Goal: Obtain resource: Obtain resource

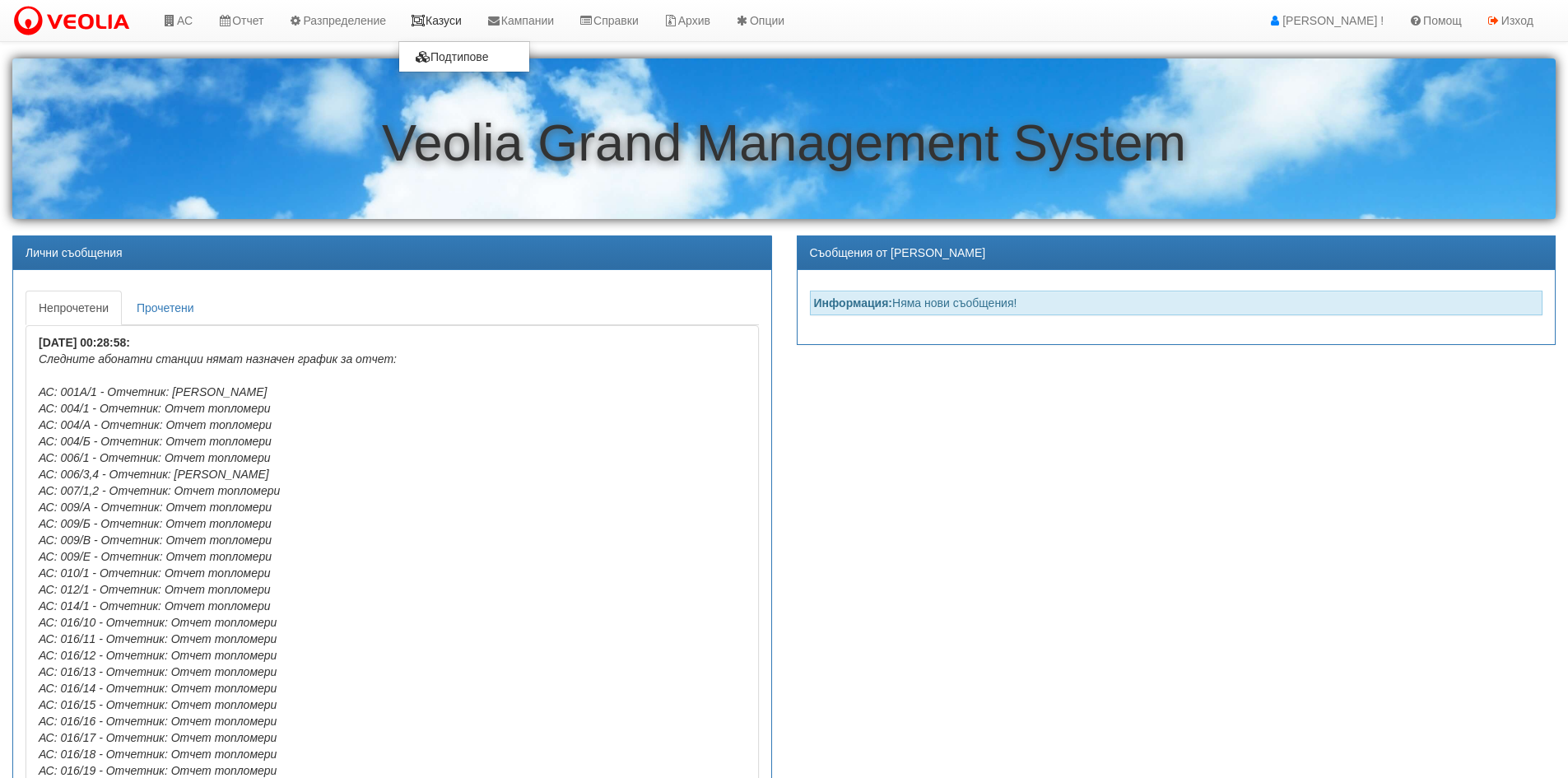
click at [449, 29] on link "Казуси" at bounding box center [436, 20] width 76 height 41
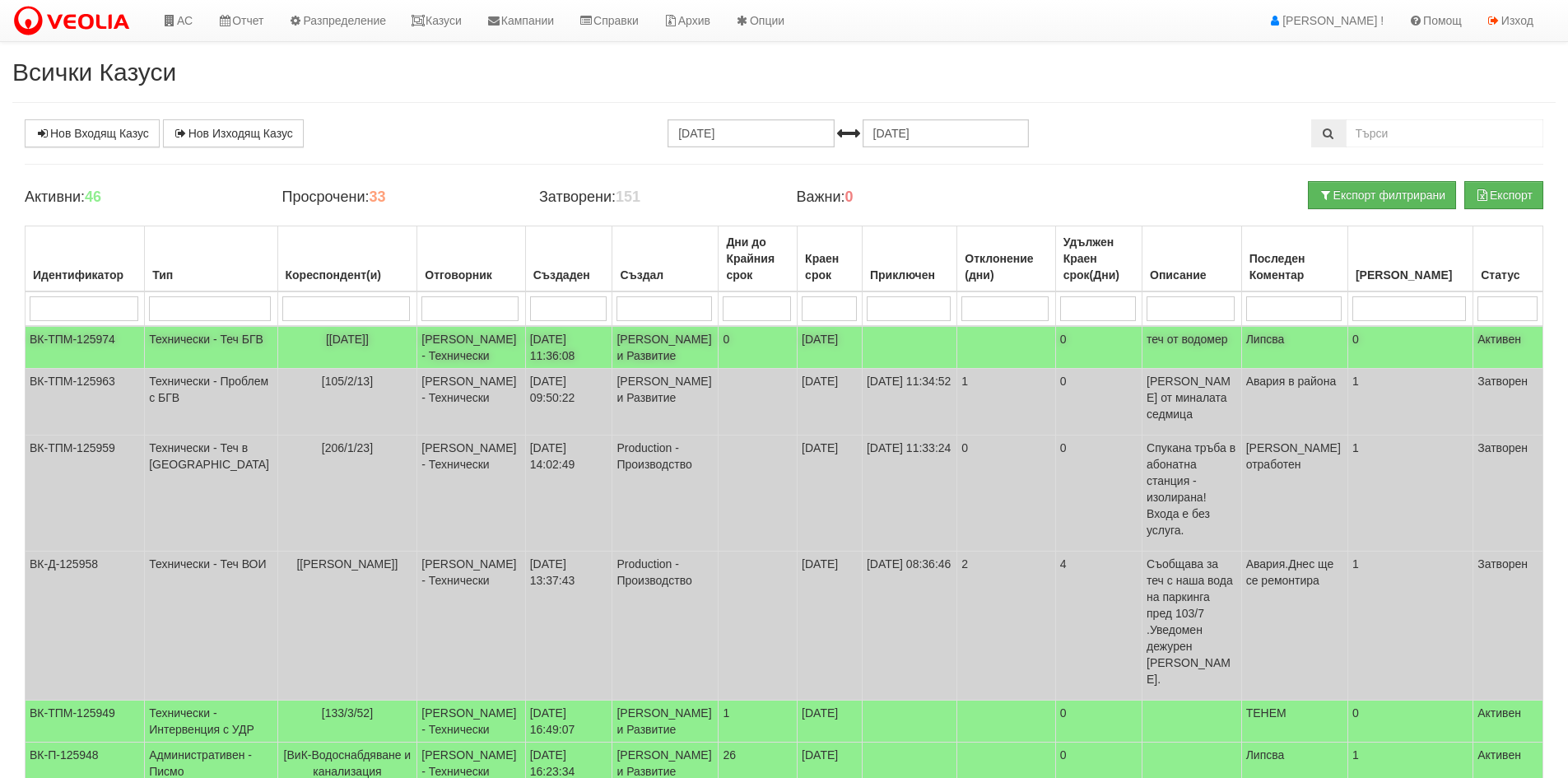
click at [173, 347] on td "Технически - Теч БГВ" at bounding box center [210, 348] width 133 height 43
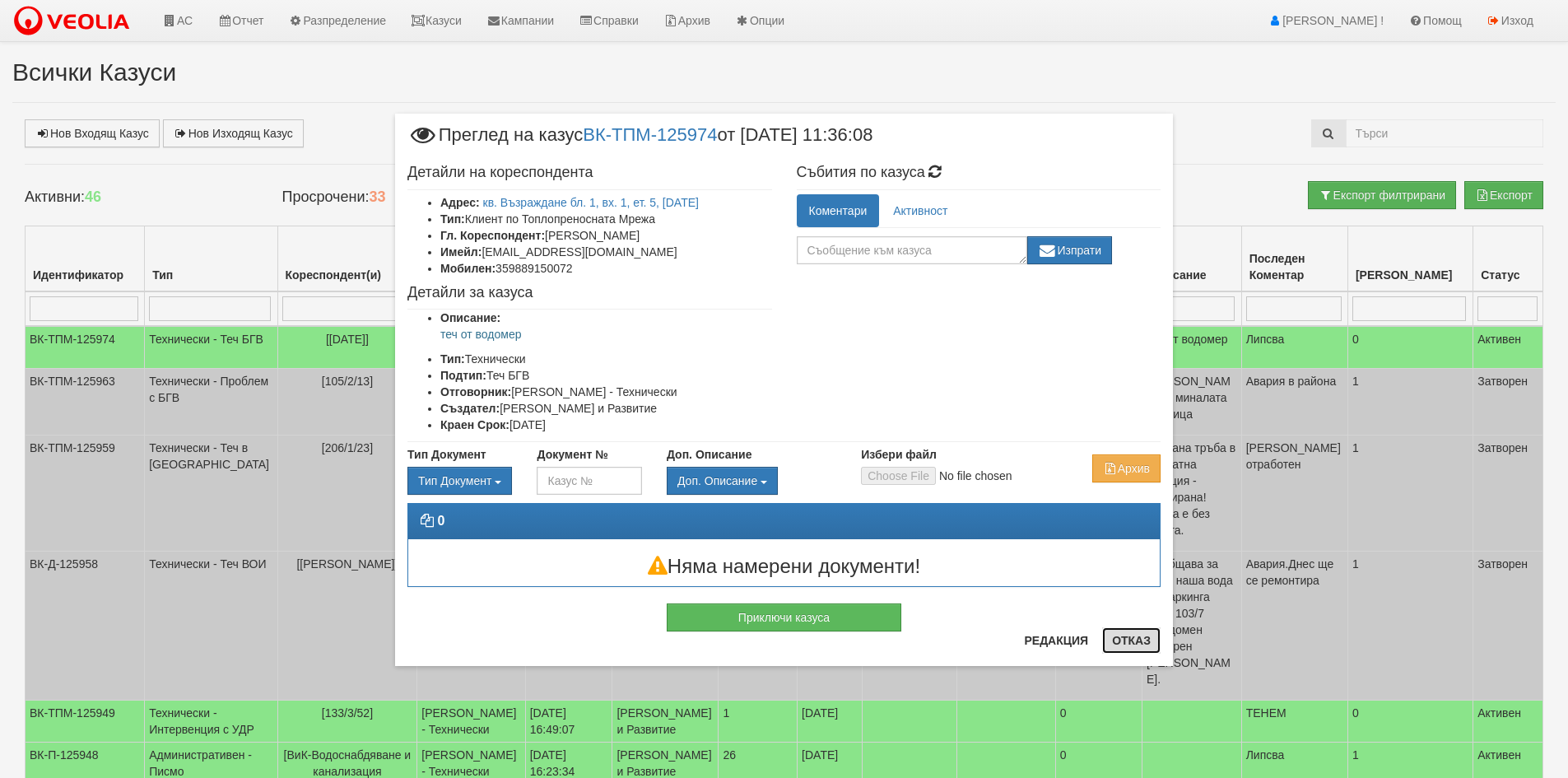
click at [1133, 637] on button "Отказ" at bounding box center [1131, 641] width 58 height 26
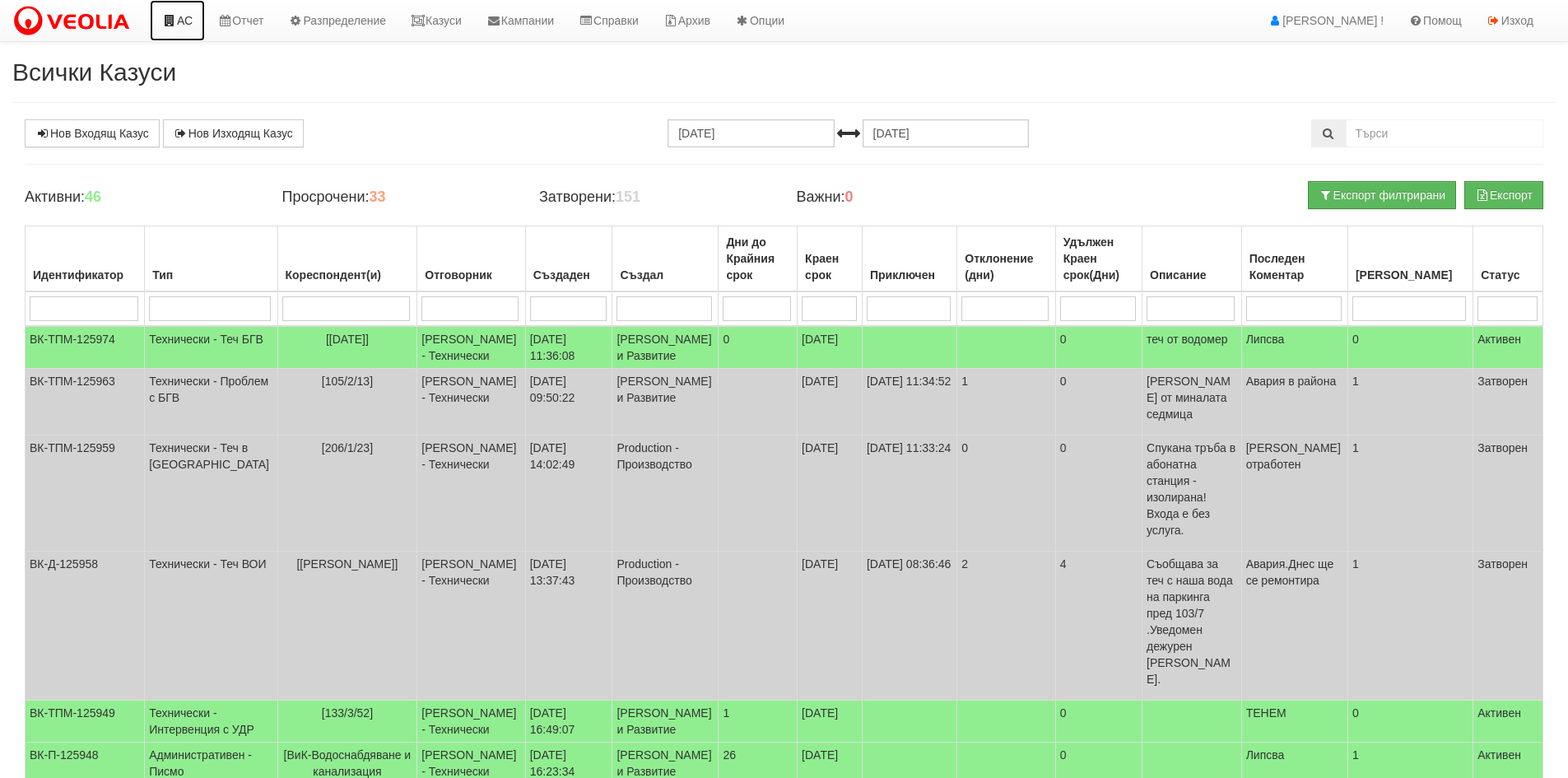
click at [187, 24] on link "АС" at bounding box center [177, 20] width 55 height 41
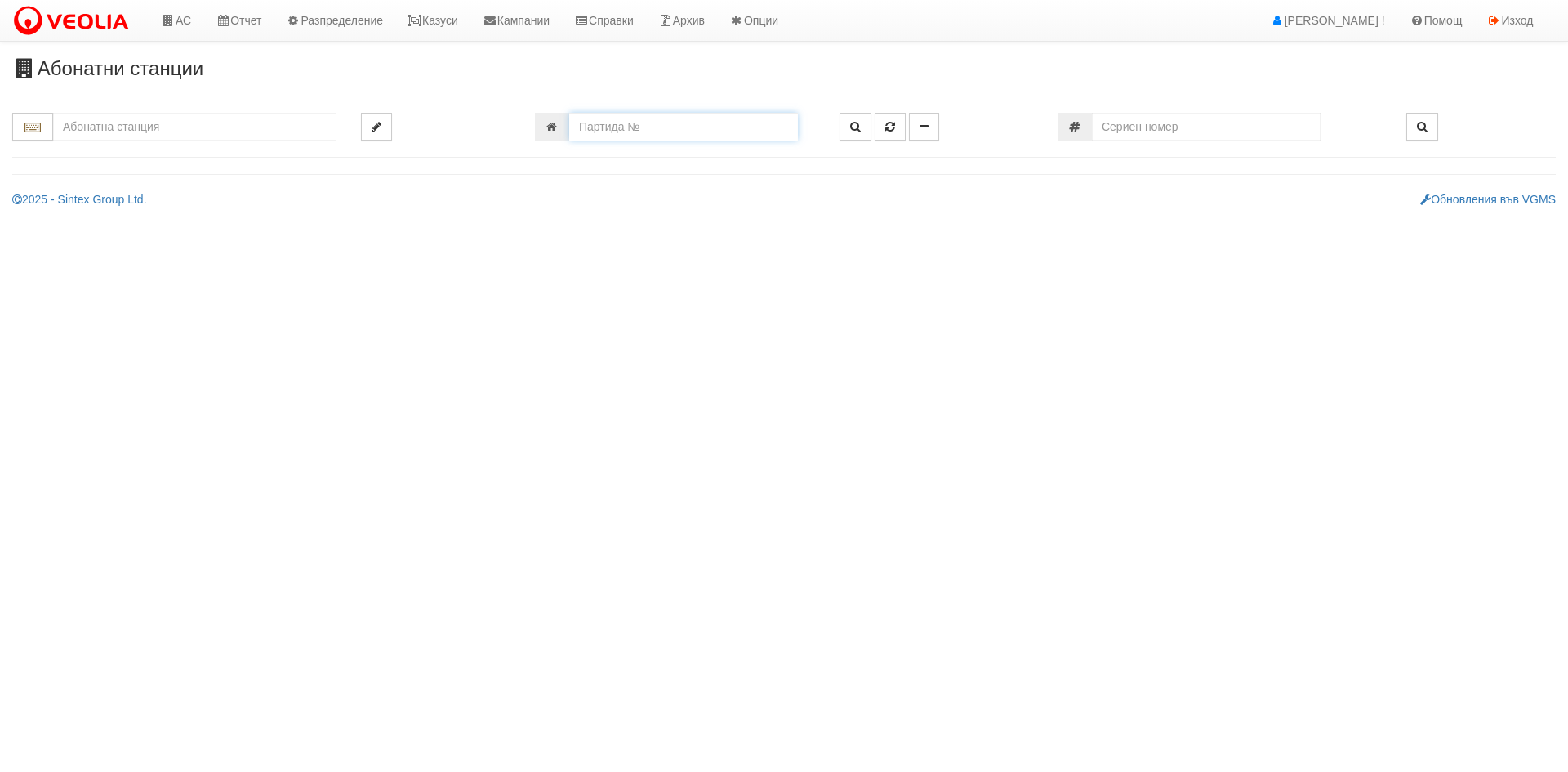
click at [619, 136] on input "number" at bounding box center [683, 127] width 229 height 28
type input "4622"
click at [853, 128] on icon "button" at bounding box center [855, 126] width 11 height 11
type input "122/5 - "ВЕОЛИЯ ЕНЕРДЖИ ВАРНА " ЕАД"
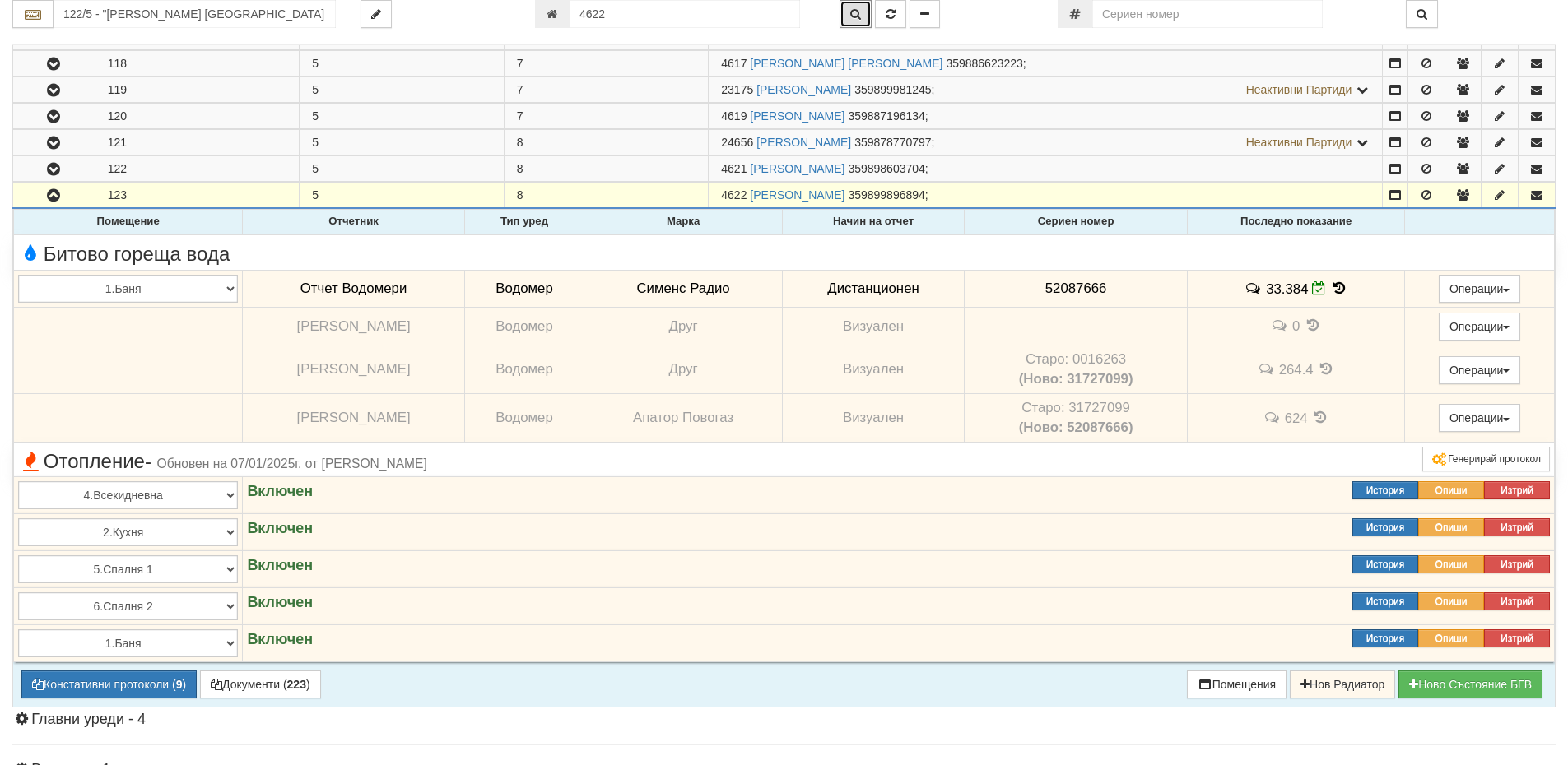
scroll to position [880, 0]
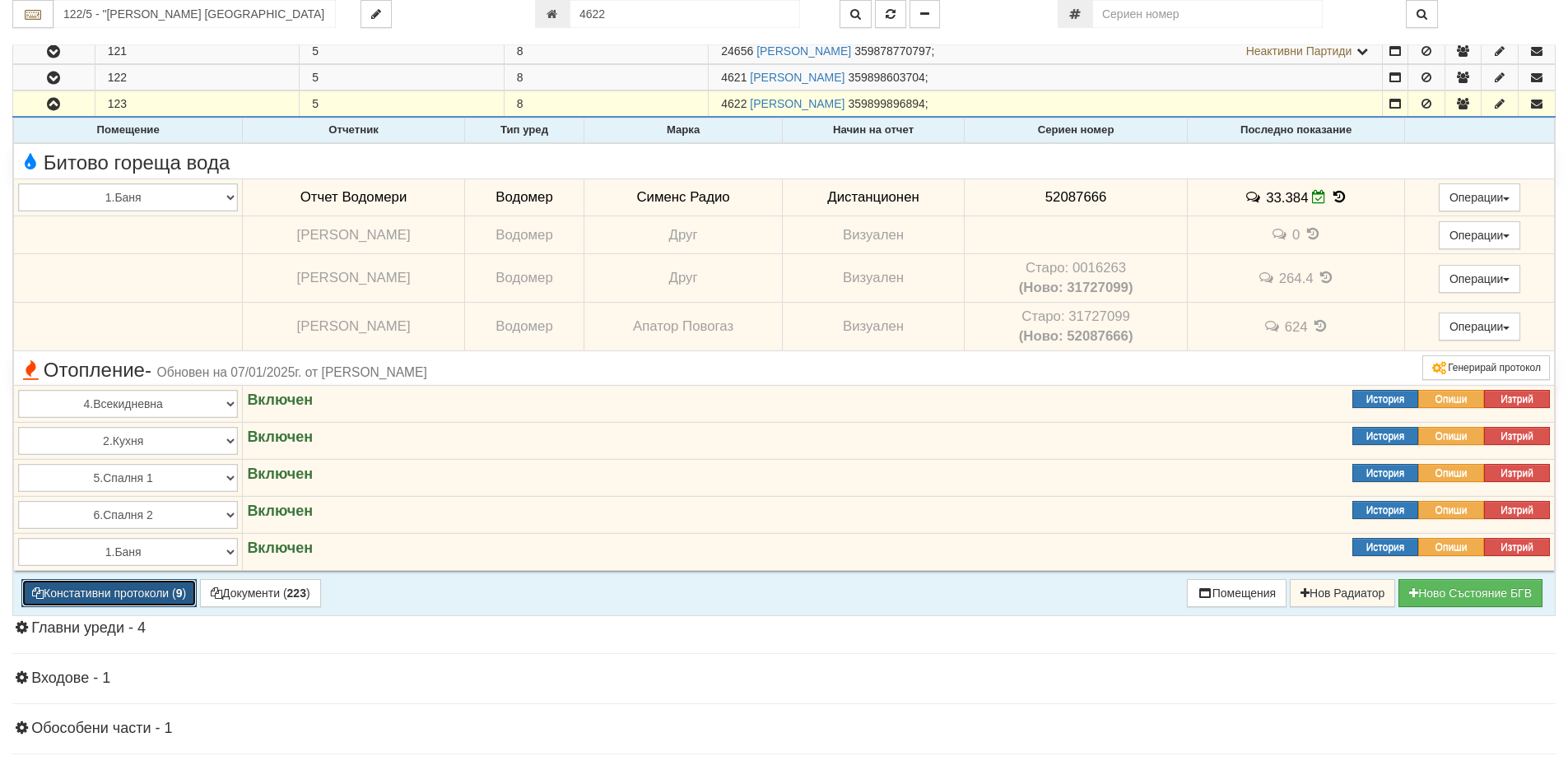
click at [114, 594] on button "Констативни протоколи ( 9 )" at bounding box center [108, 593] width 175 height 28
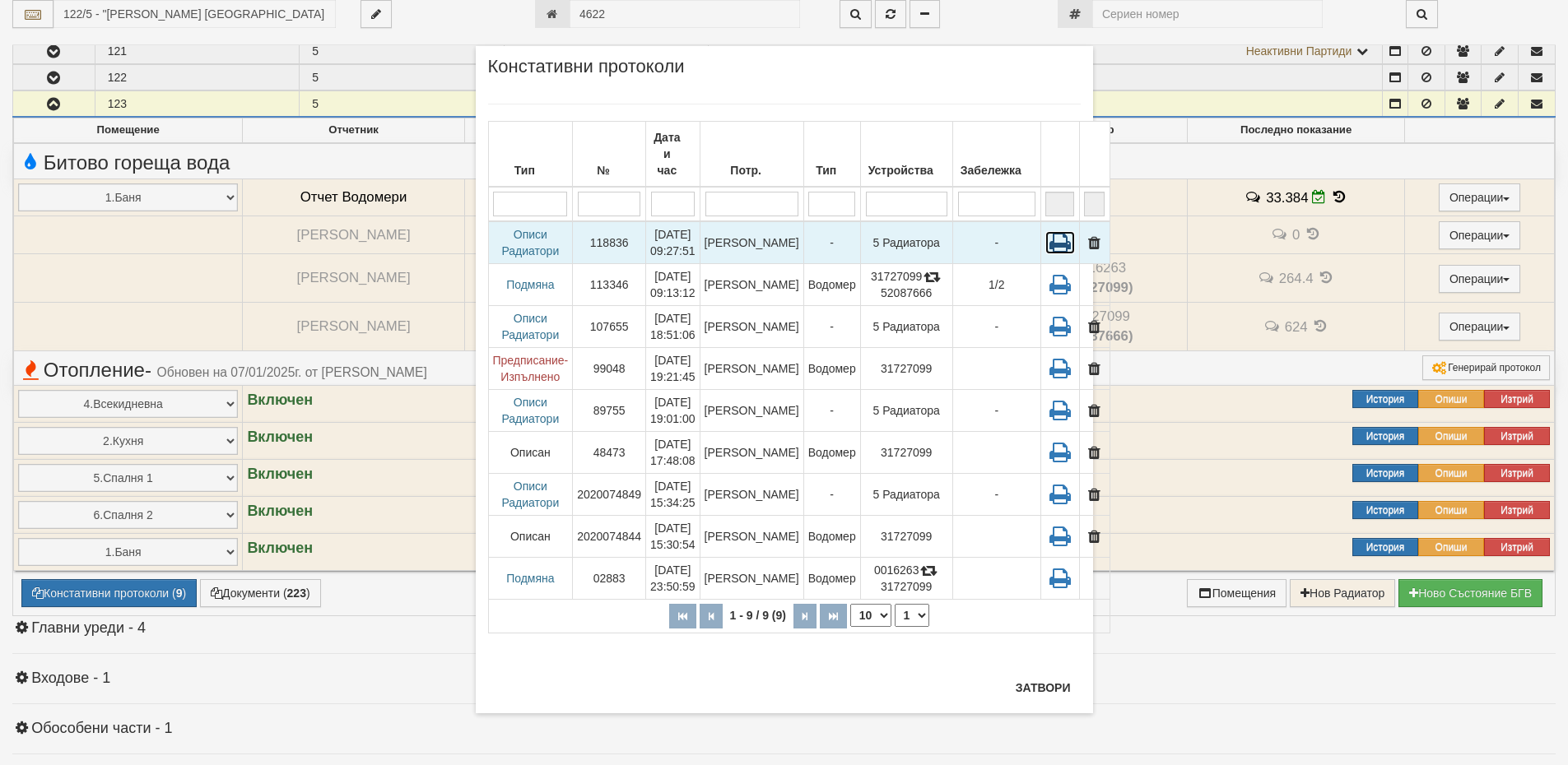
click at [1045, 232] on icon at bounding box center [1060, 243] width 30 height 23
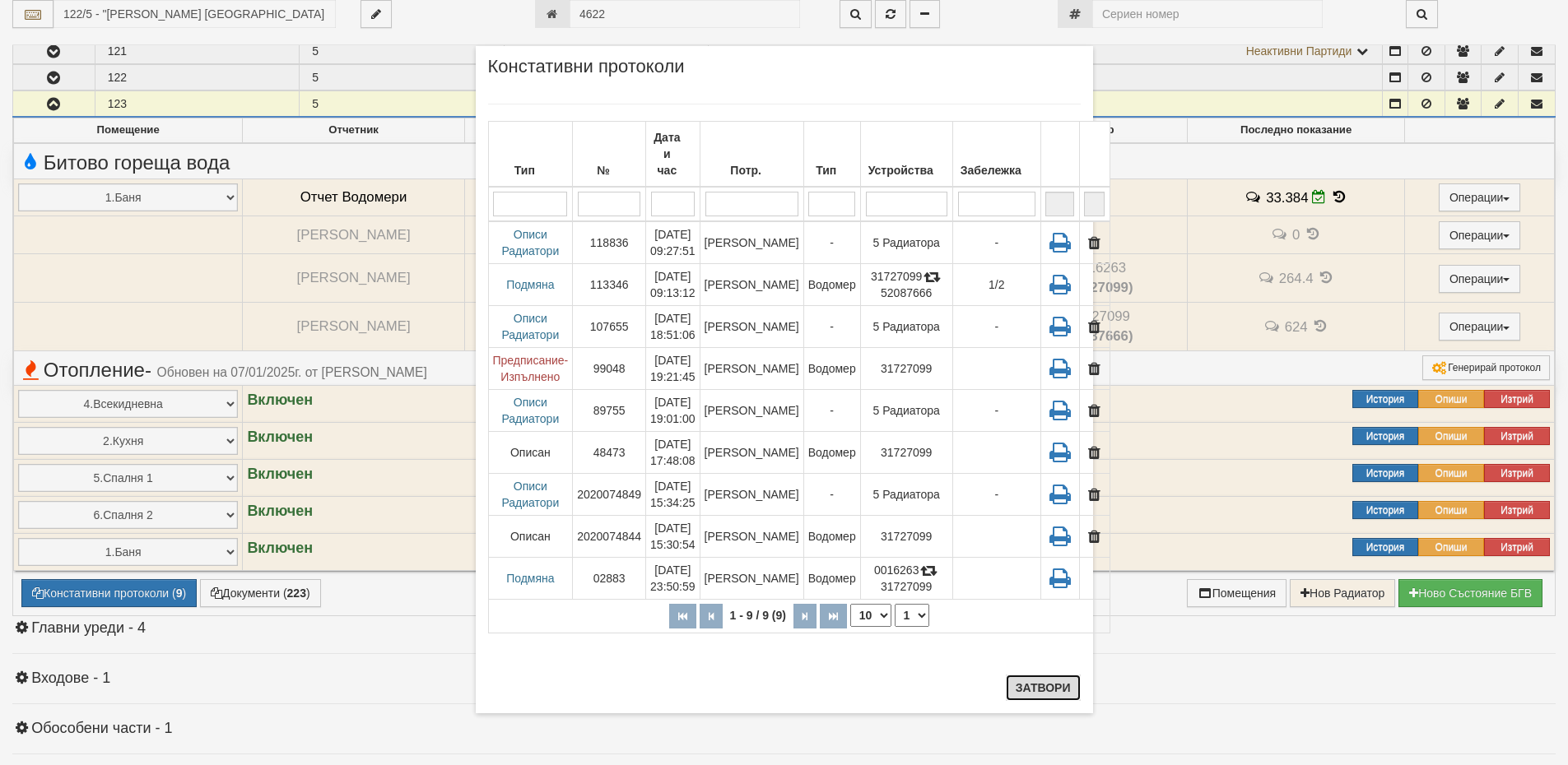
click at [1051, 697] on button "Затвори" at bounding box center [1043, 687] width 75 height 26
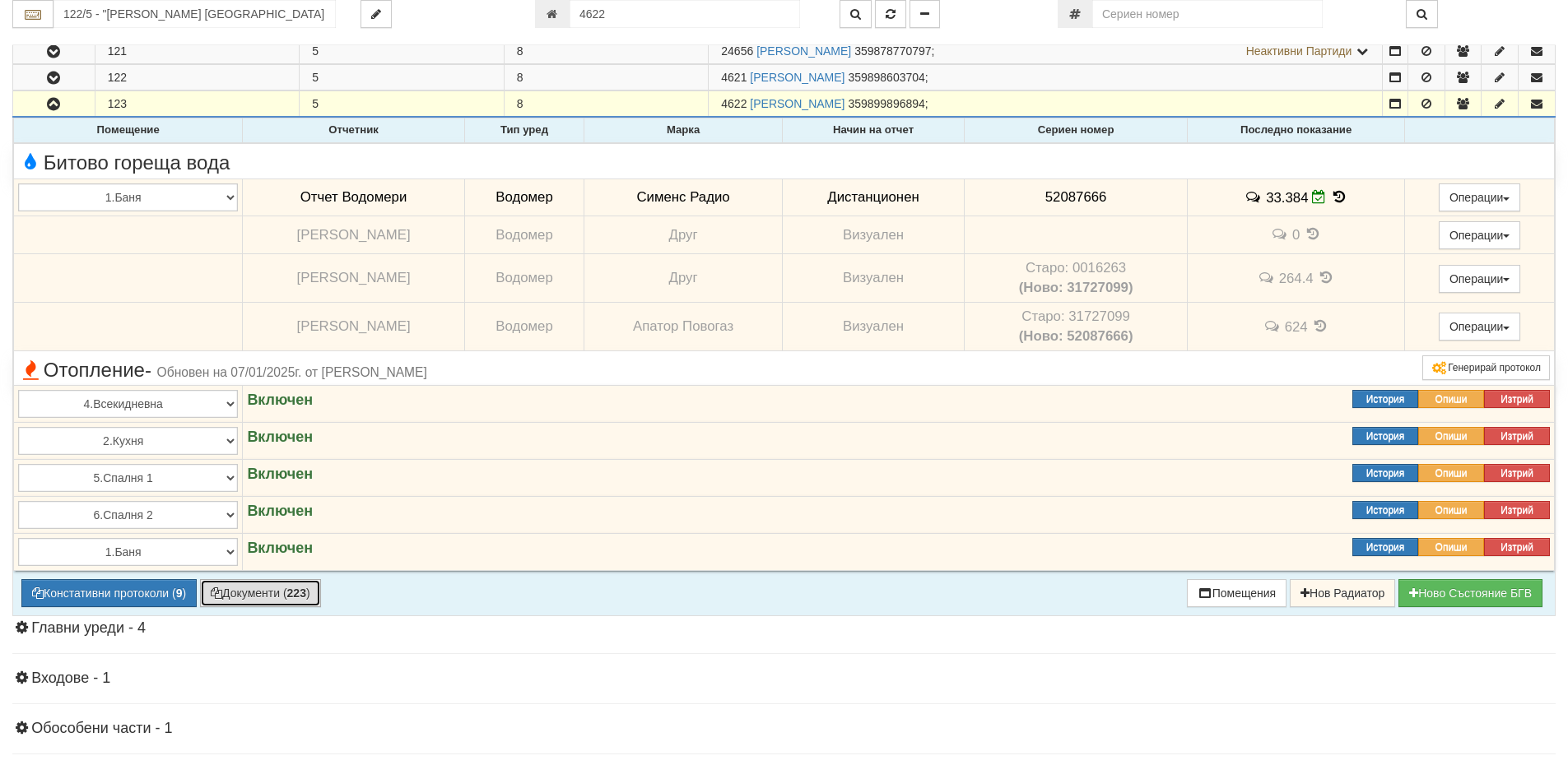
click at [243, 602] on button "Документи ( 223 )" at bounding box center [260, 593] width 121 height 28
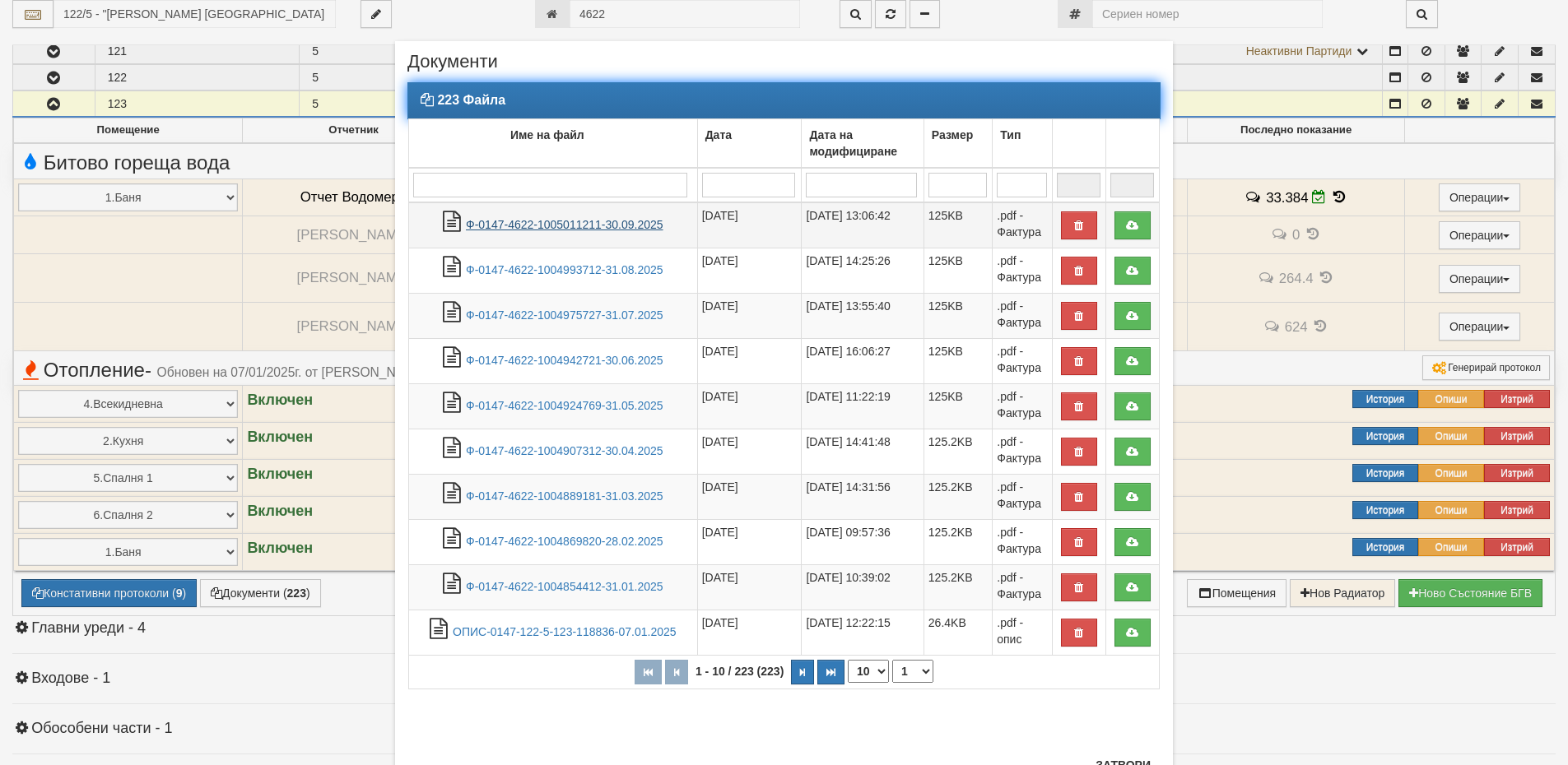
click at [544, 226] on link "Ф-0147-4622-1005011211-30.09.2025" at bounding box center [564, 224] width 197 height 13
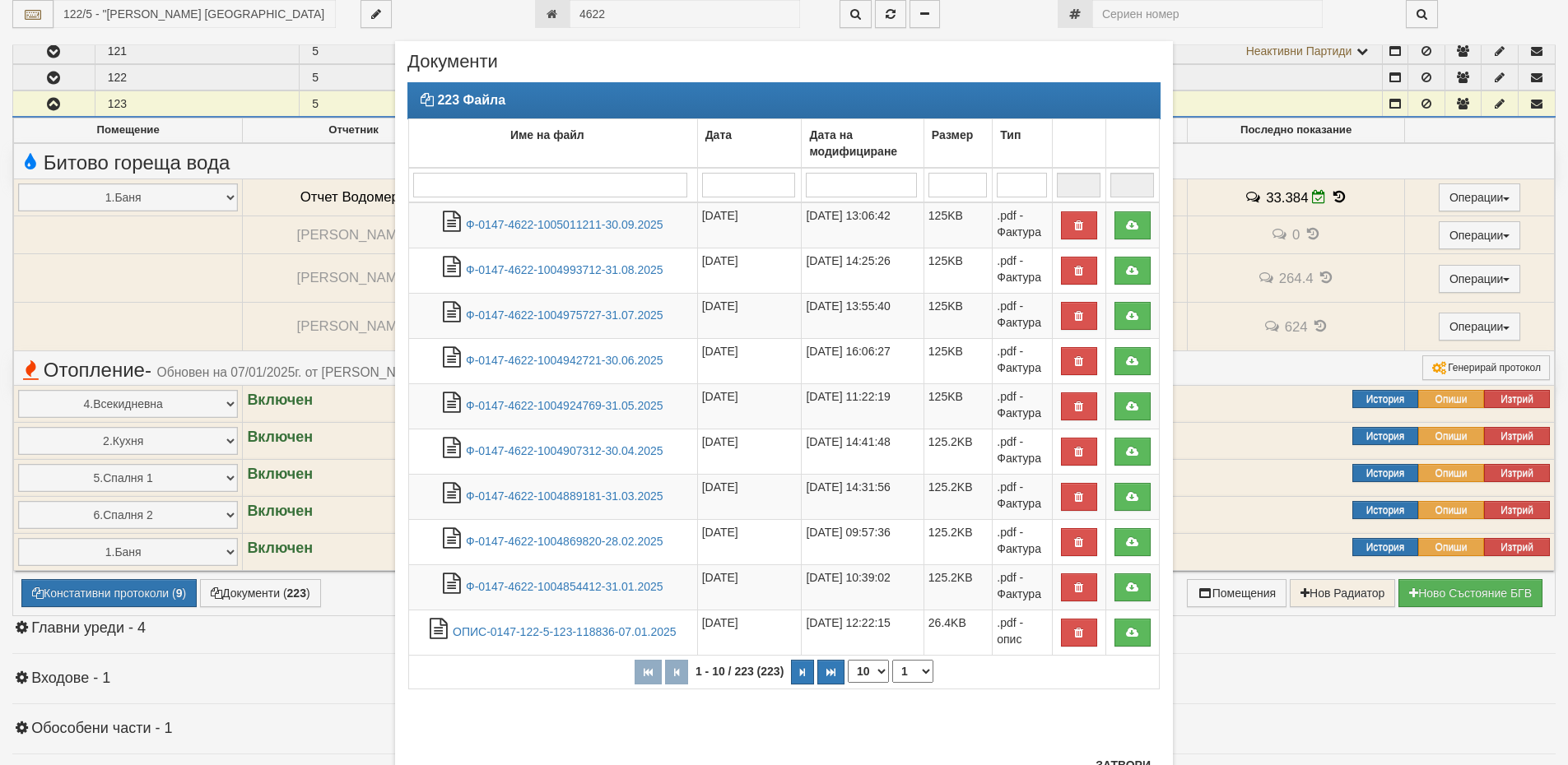
scroll to position [67, 0]
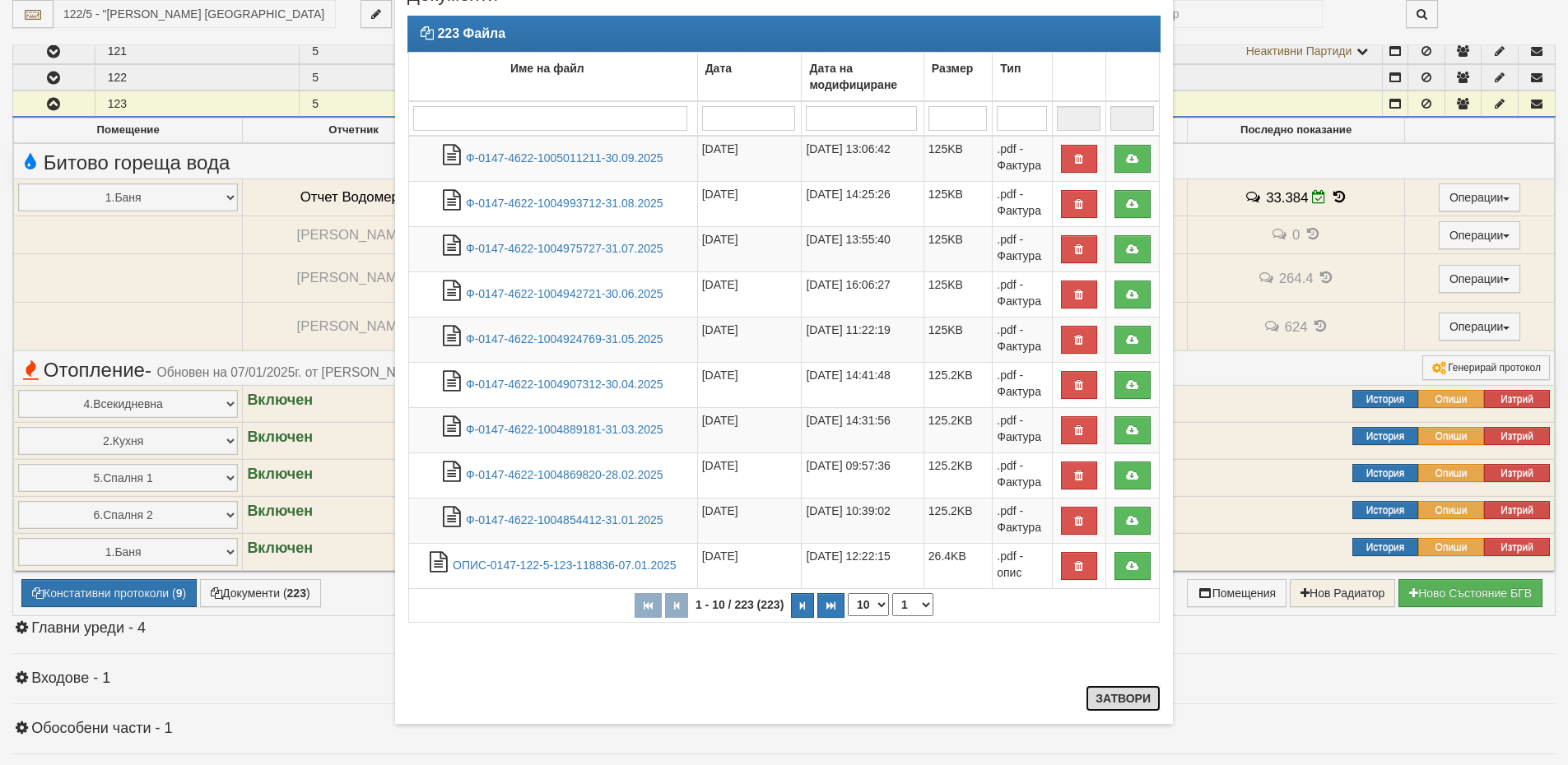
click at [1098, 705] on button "Затвори" at bounding box center [1122, 698] width 75 height 26
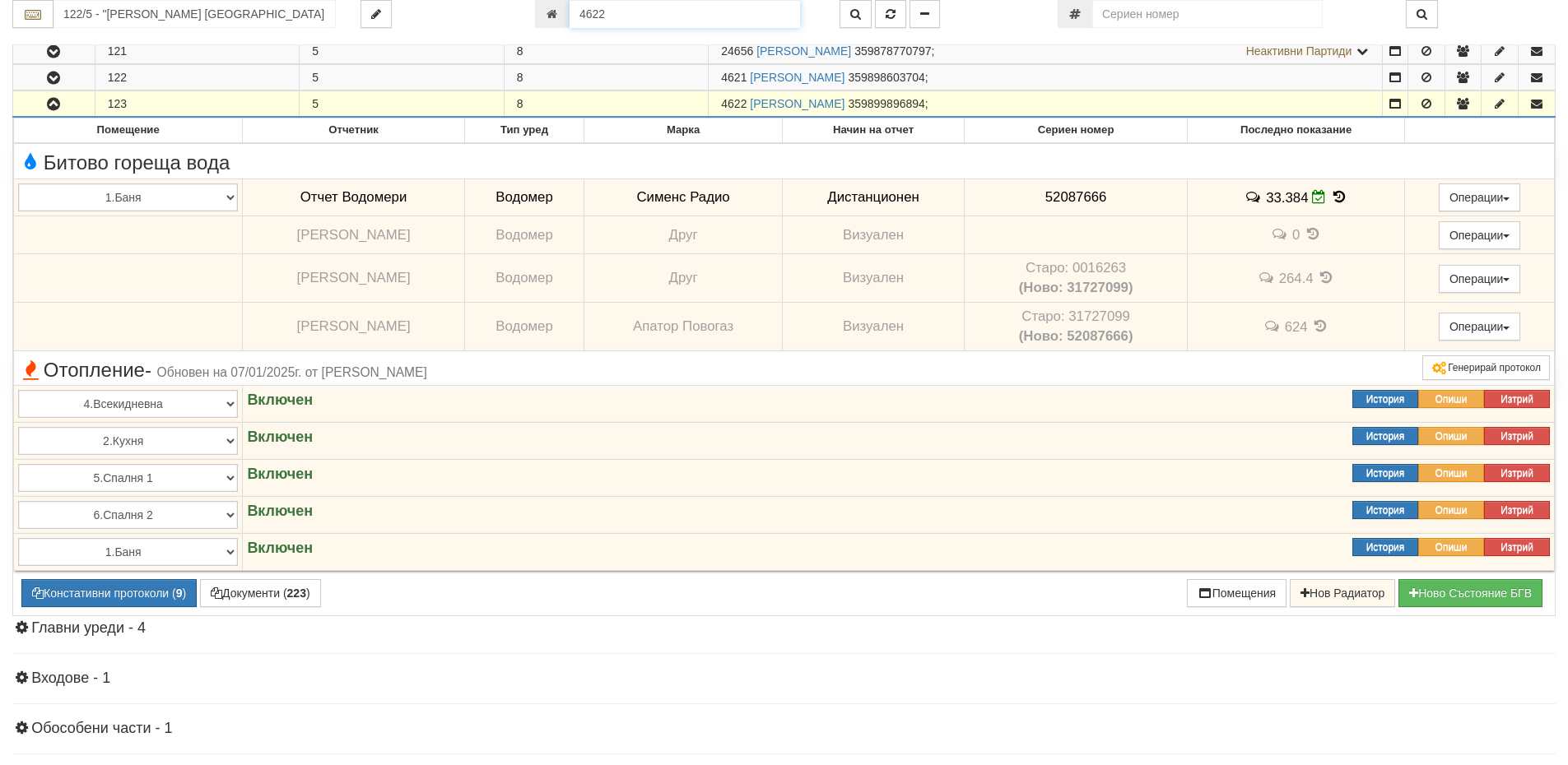
click at [628, 15] on input "4622" at bounding box center [684, 14] width 231 height 28
type input "8675"
type input "055/7 - "ВЕОЛИЯ ЕНЕРДЖИ ВАРНА " ЕАД"
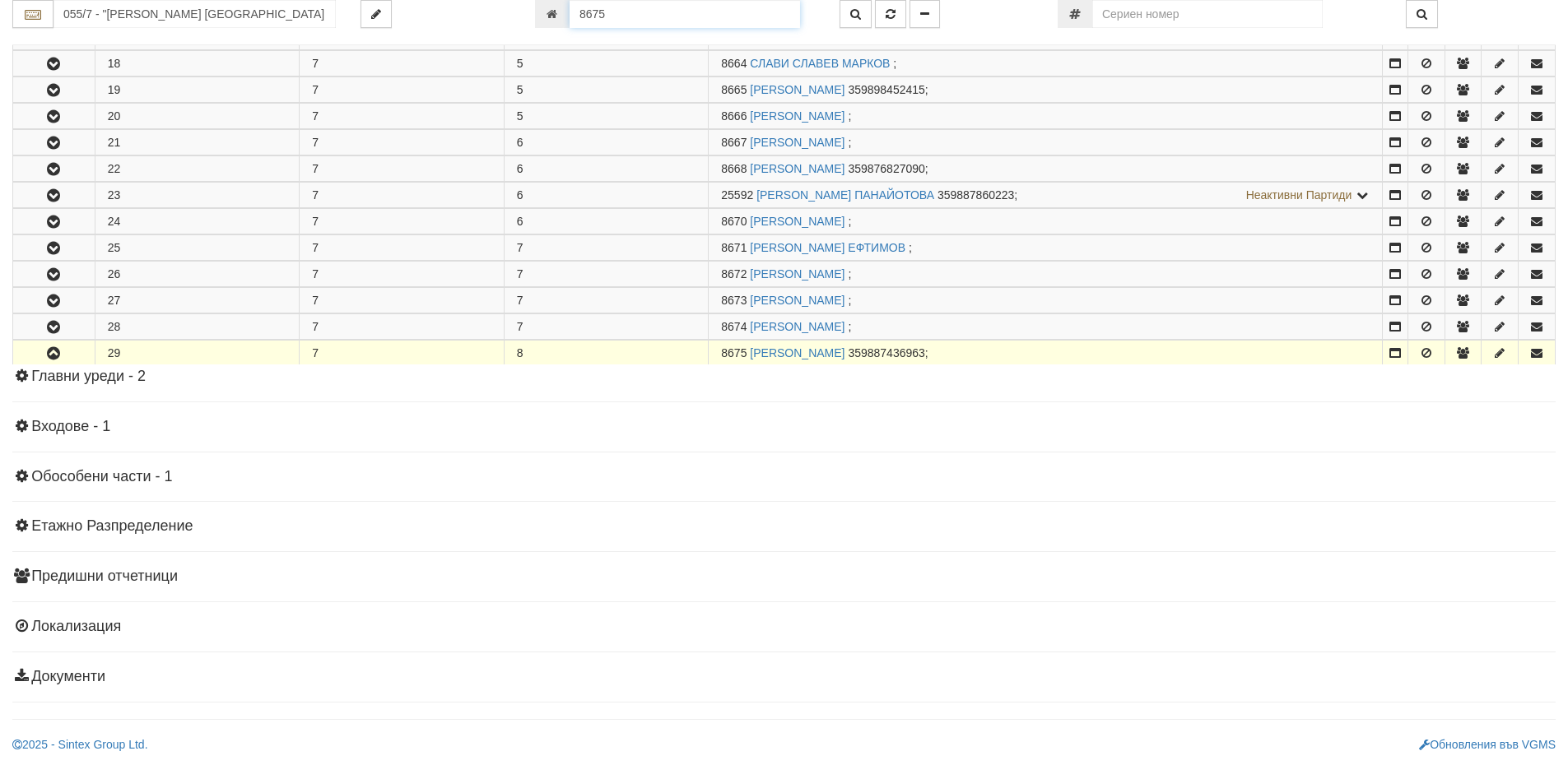
scroll to position [750, 0]
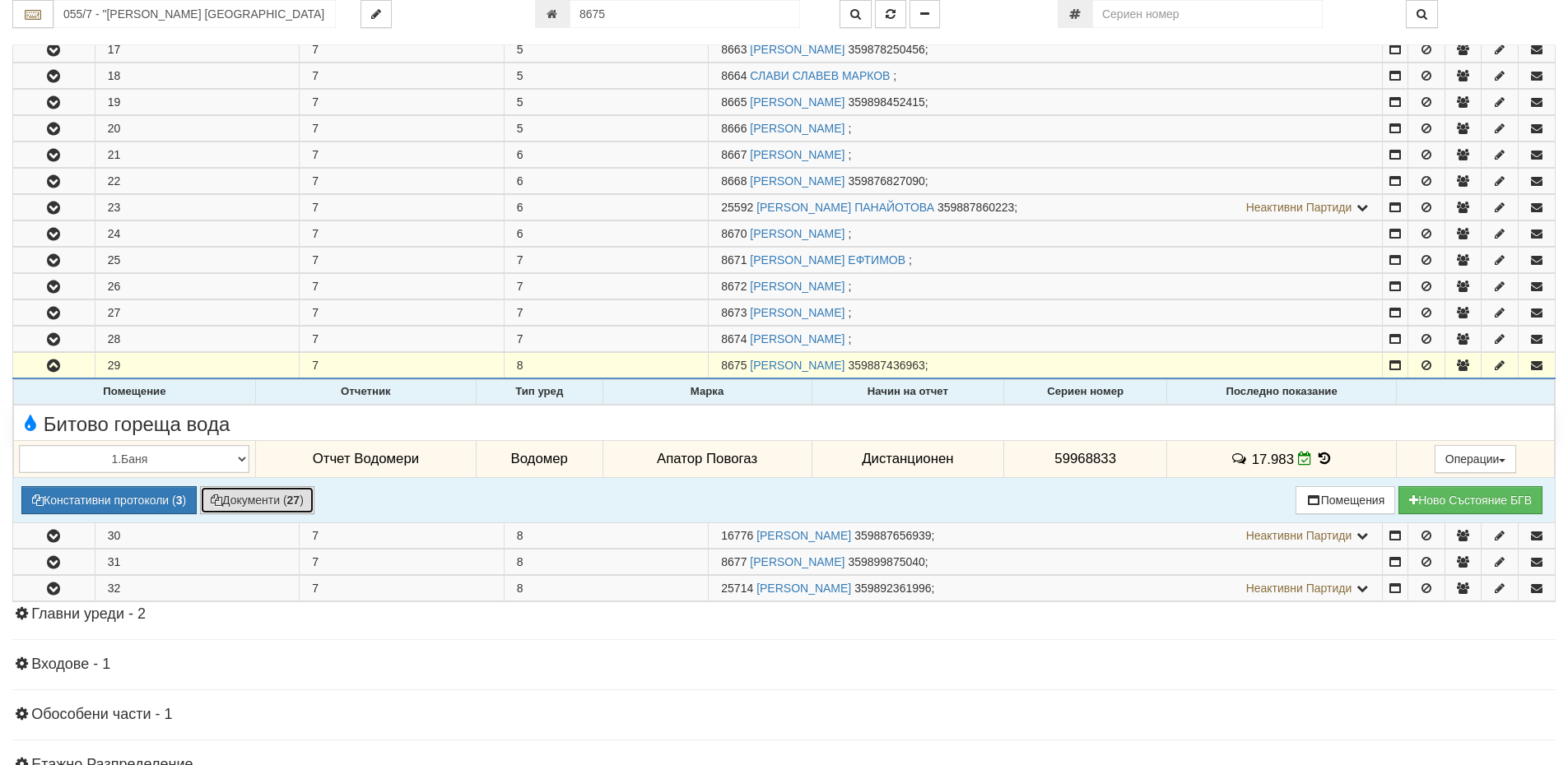
click at [243, 505] on button "Документи ( 27 )" at bounding box center [257, 500] width 114 height 28
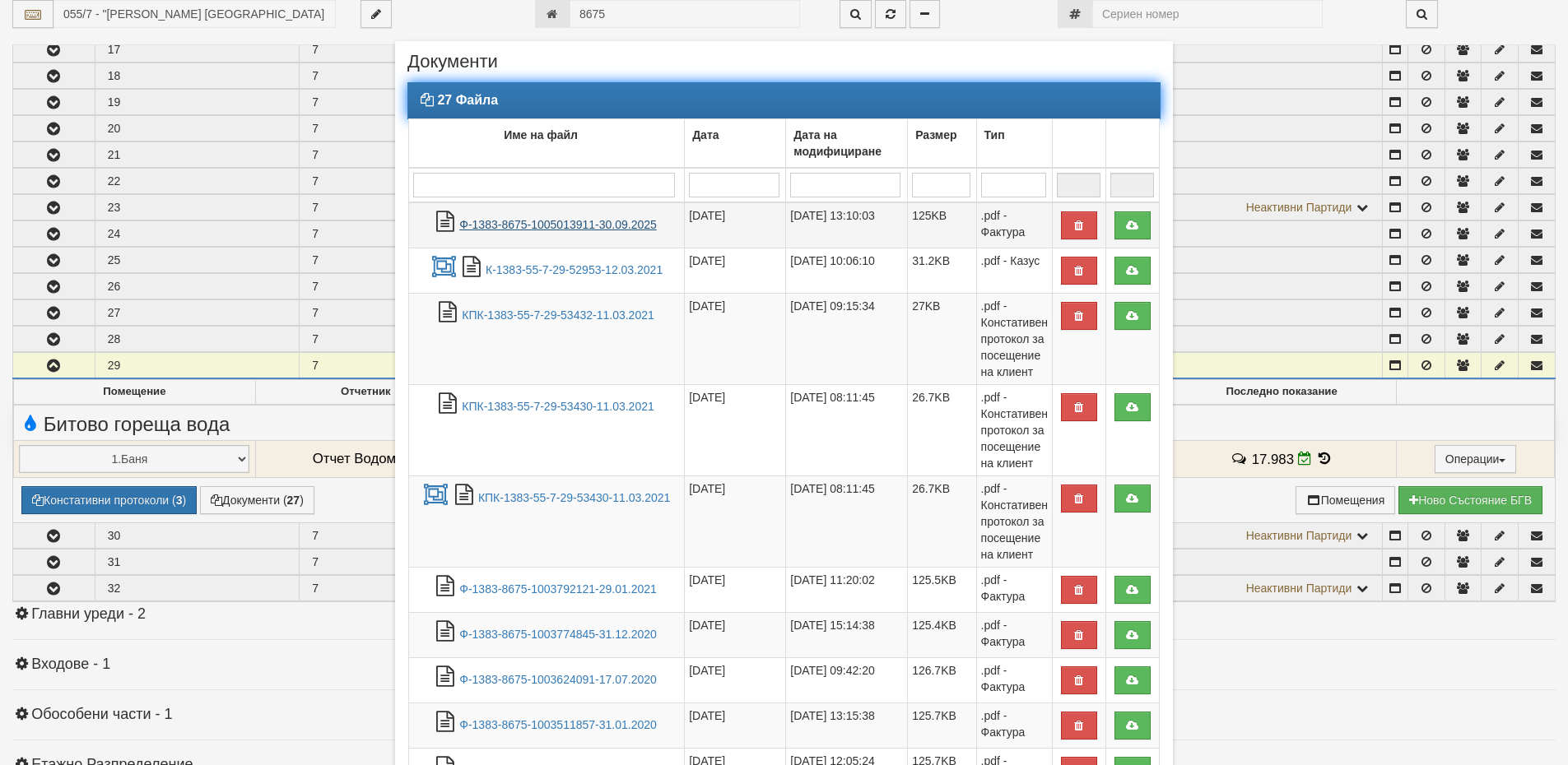
click at [507, 226] on link "Ф-1383-8675-1005013911-30.09.2025" at bounding box center [557, 224] width 197 height 13
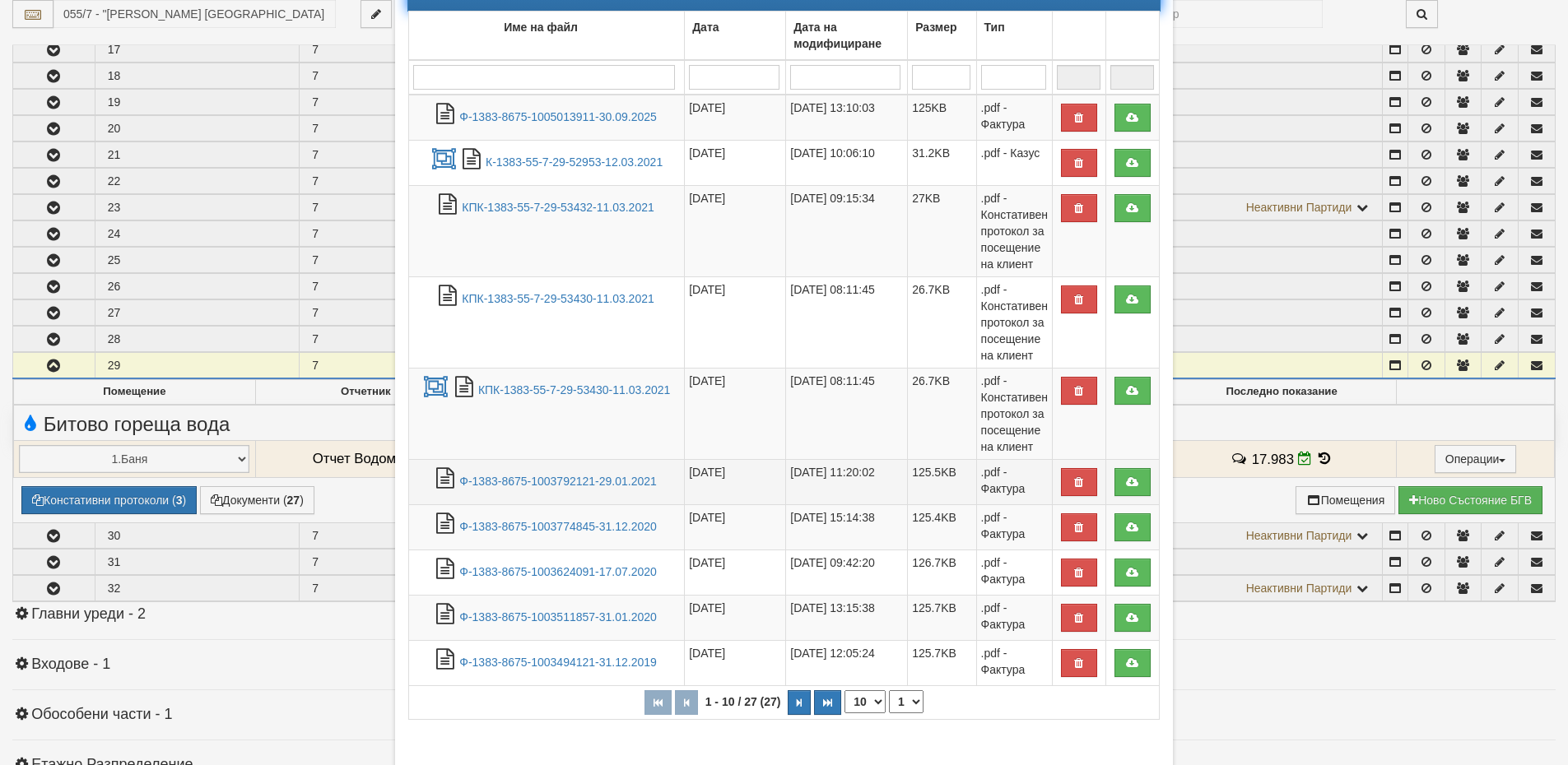
scroll to position [214, 0]
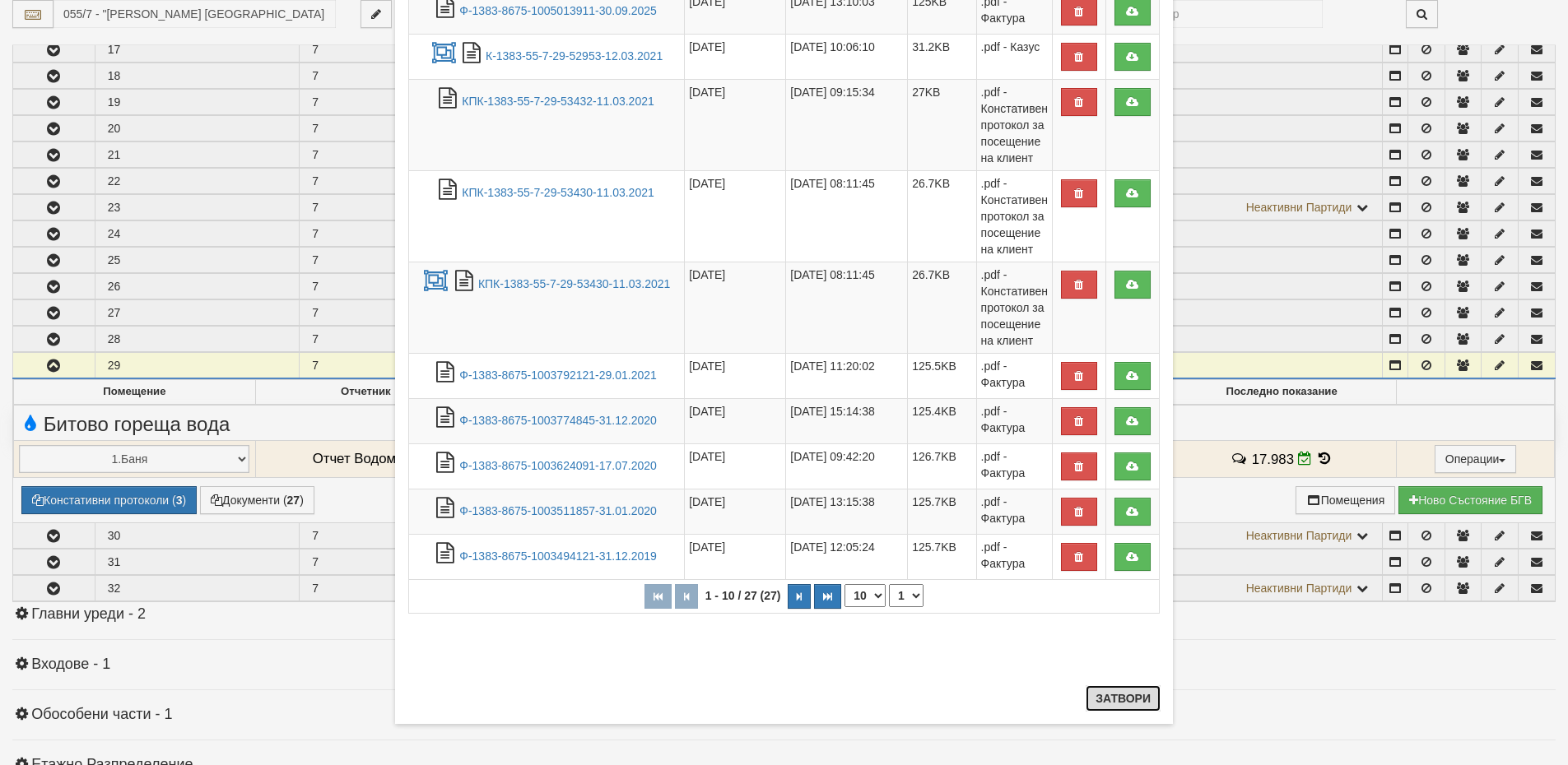
click at [1100, 696] on button "Затвори" at bounding box center [1122, 698] width 75 height 26
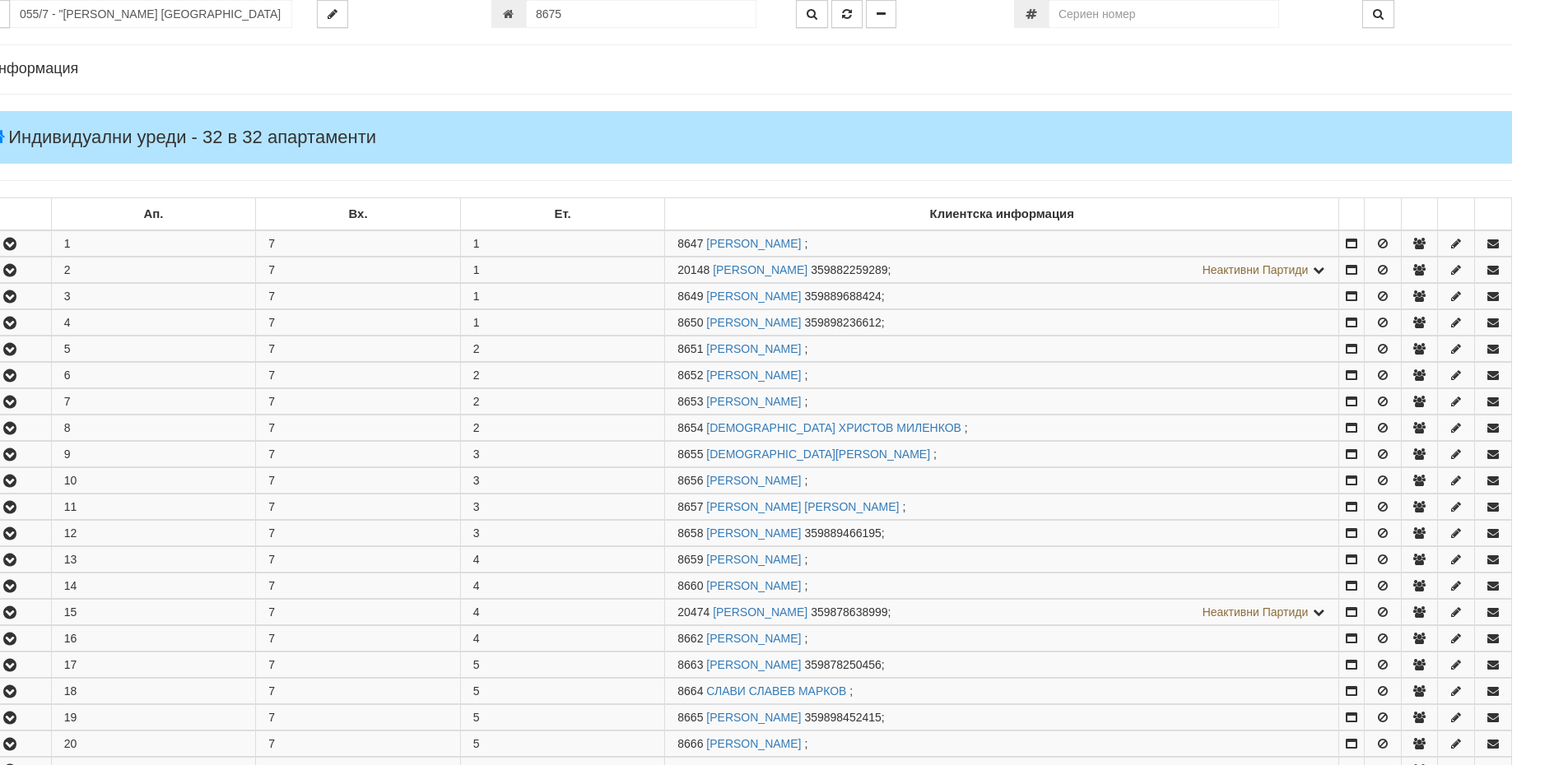
scroll to position [0, 44]
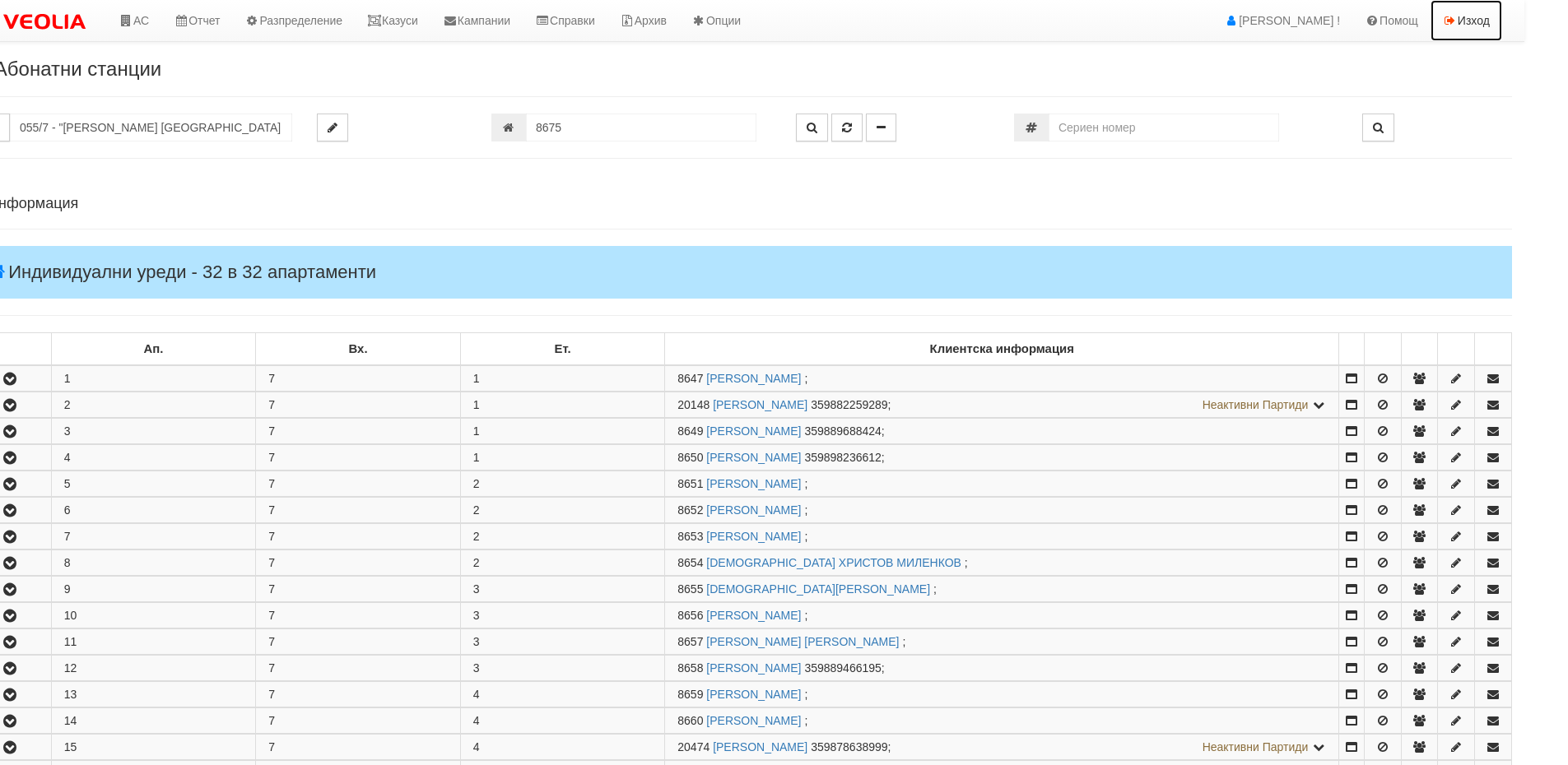
click at [1465, 21] on link "Изход" at bounding box center [1465, 20] width 71 height 41
